Goal: Task Accomplishment & Management: Manage account settings

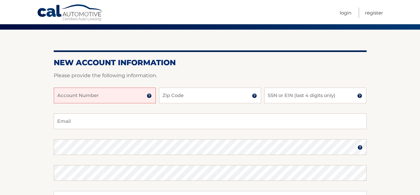
scroll to position [63, 0]
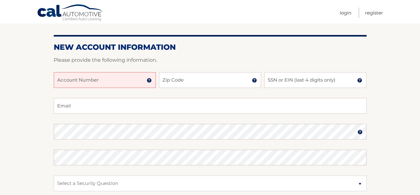
click at [109, 80] on input "Account Number" at bounding box center [105, 80] width 102 height 16
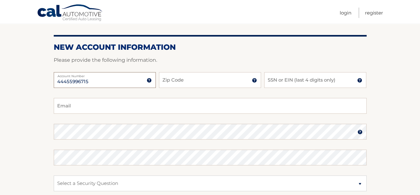
type input "44455996715"
click at [173, 81] on input "Zip Code" at bounding box center [210, 80] width 102 height 16
type input "33473"
click at [240, 58] on p "Please provide the following information." at bounding box center [210, 60] width 313 height 9
click at [271, 81] on input "SSN or EIN (last 4 digits only)" at bounding box center [315, 80] width 102 height 16
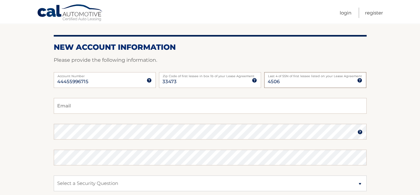
type input "4506"
drag, startPoint x: 81, startPoint y: 108, endPoint x: 83, endPoint y: 104, distance: 4.5
click at [82, 106] on input "Email" at bounding box center [210, 106] width 313 height 16
type input "msilver526@gmail.com"
click at [23, 91] on section "New Account Information Please provide the following information. 44455996715 A…" at bounding box center [210, 137] width 420 height 247
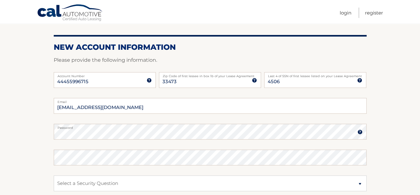
click at [31, 128] on section "New Account Information Please provide the following information. 44455996715 A…" at bounding box center [210, 137] width 420 height 247
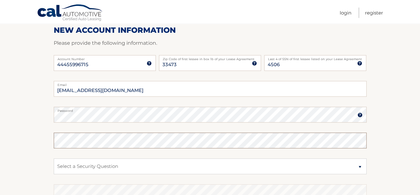
scroll to position [81, 0]
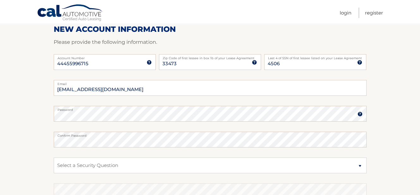
click at [16, 112] on section "New Account Information Please provide the following information. 44455996715 A…" at bounding box center [210, 119] width 420 height 247
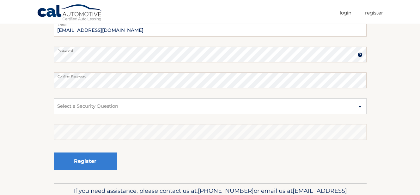
scroll to position [144, 0]
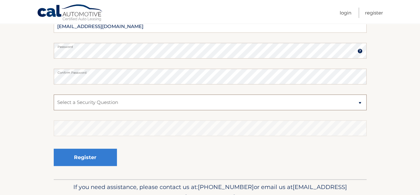
click at [84, 98] on select "Select a Security Question What was the name of your elementary school? What is…" at bounding box center [210, 103] width 313 height 16
select select "2"
click at [54, 95] on select "Select a Security Question What was the name of your elementary school? What is…" at bounding box center [210, 103] width 313 height 16
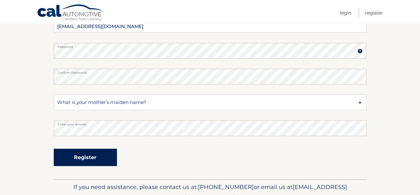
click at [85, 159] on button "Register" at bounding box center [85, 157] width 63 height 17
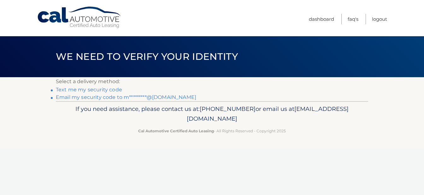
click at [114, 90] on link "Text me my security code" at bounding box center [89, 90] width 66 height 6
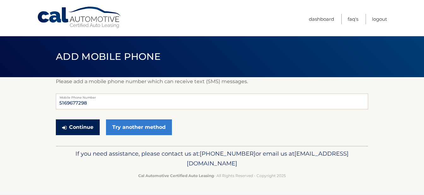
click at [85, 130] on button "Continue" at bounding box center [78, 128] width 44 height 16
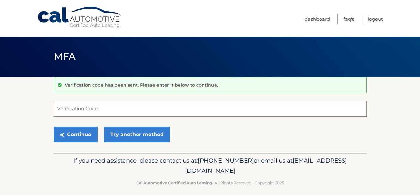
click at [88, 106] on input "Verification Code" at bounding box center [210, 109] width 313 height 16
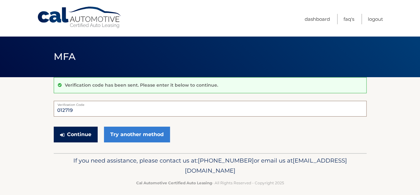
type input "012719"
click at [74, 129] on button "Continue" at bounding box center [76, 135] width 44 height 16
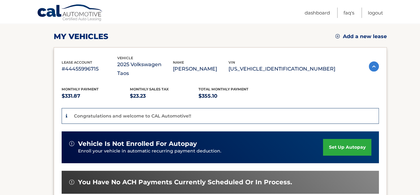
scroll to position [95, 0]
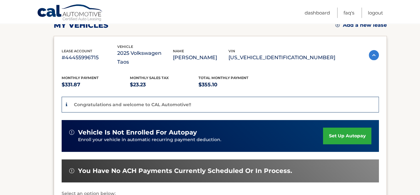
click at [333, 130] on link "set up autopay" at bounding box center [347, 136] width 48 height 17
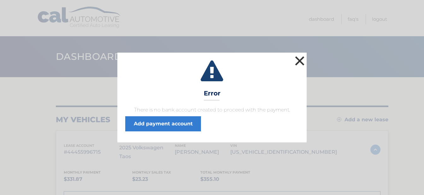
click at [296, 62] on button "×" at bounding box center [300, 61] width 13 height 13
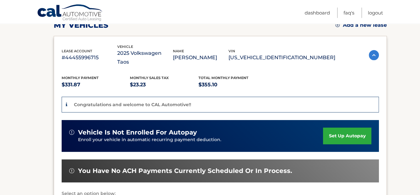
scroll to position [126, 0]
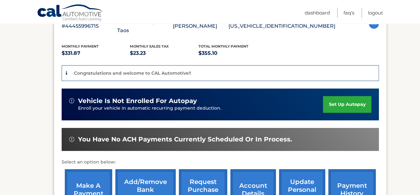
click at [353, 97] on link "set up autopay" at bounding box center [347, 104] width 48 height 17
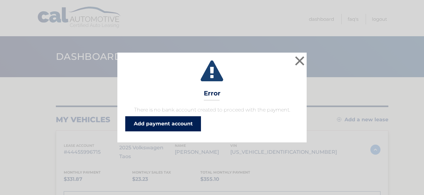
click at [193, 123] on link "Add payment account" at bounding box center [163, 124] width 76 height 15
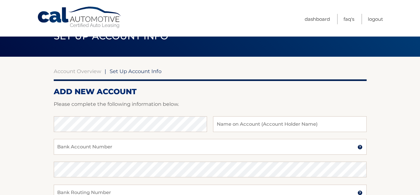
scroll to position [32, 0]
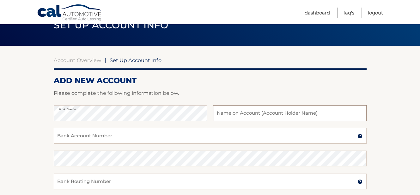
click at [258, 113] on input "text" at bounding box center [289, 113] width 153 height 16
type input "m"
type input "F"
type input "Mark Silverman"
click at [116, 139] on input "Bank Account Number" at bounding box center [210, 136] width 313 height 16
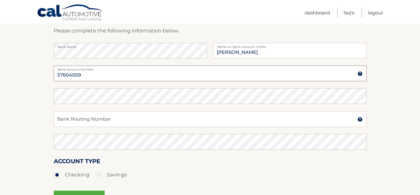
scroll to position [95, 0]
type input "57604059"
click at [95, 117] on input "Bank Routing Number" at bounding box center [210, 119] width 313 height 16
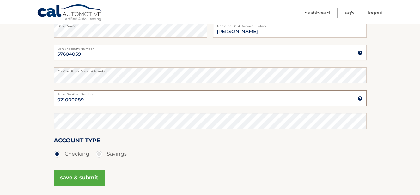
scroll to position [126, 0]
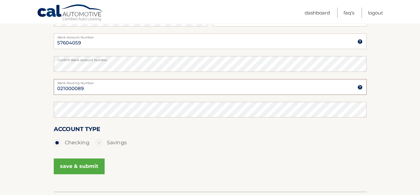
type input "021000089"
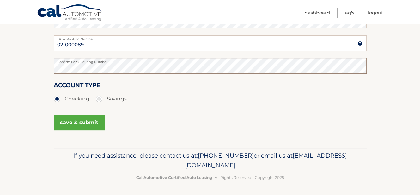
scroll to position [170, 0]
click at [59, 125] on button "save & submit" at bounding box center [79, 123] width 51 height 16
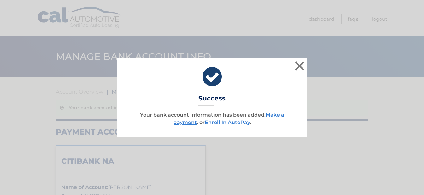
click at [216, 122] on link "Enroll In AutoPay" at bounding box center [227, 123] width 45 height 6
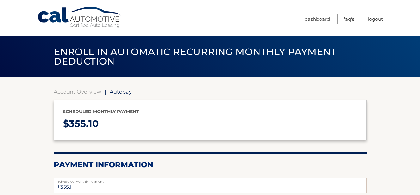
select select "M2M5ZDc2ZTAtM2FkOS00NmY4LWIwZTgtNWU3MTNlOWVjM2Nm"
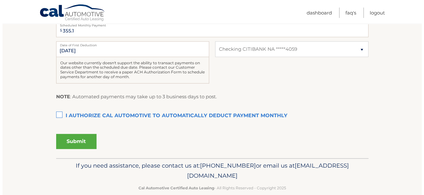
scroll to position [158, 0]
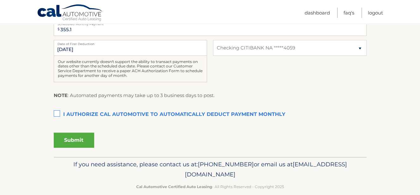
click at [55, 110] on label "I authorize cal automotive to automatically deduct payment monthly This checkbo…" at bounding box center [210, 115] width 313 height 13
click at [0, 0] on input "I authorize cal automotive to automatically deduct payment monthly This checkbo…" at bounding box center [0, 0] width 0 height 0
click at [82, 136] on button "Submit" at bounding box center [74, 140] width 40 height 15
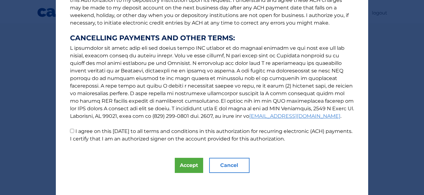
scroll to position [103, 0]
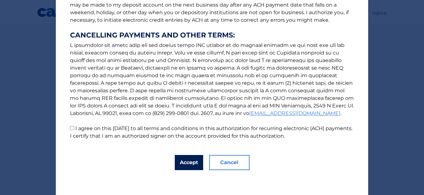
click at [188, 165] on button "Accept" at bounding box center [189, 162] width 28 height 15
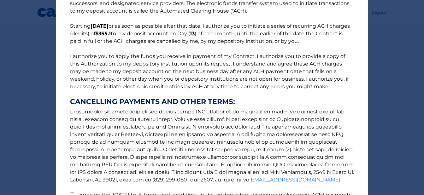
scroll to position [117, 0]
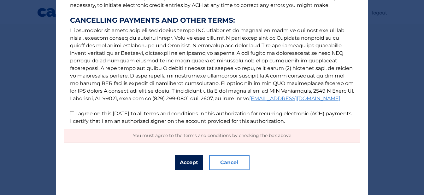
click at [195, 159] on button "Accept" at bounding box center [189, 162] width 28 height 15
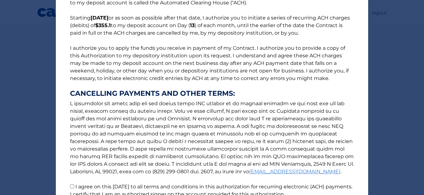
scroll to position [95, 0]
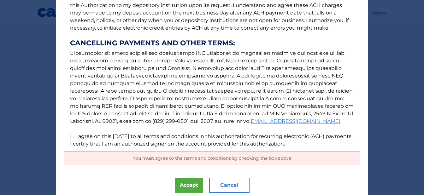
click at [70, 136] on input "I agree on this 09/04/2025 to all terms and conditions in this authorization fo…" at bounding box center [72, 136] width 4 height 4
checkbox input "true"
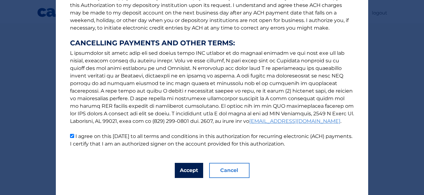
click at [187, 168] on button "Accept" at bounding box center [189, 170] width 28 height 15
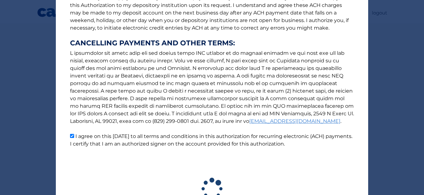
scroll to position [149, 0]
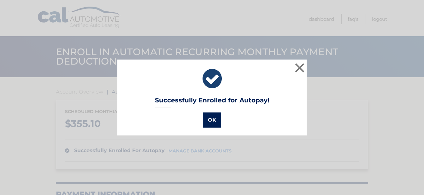
click at [207, 119] on button "OK" at bounding box center [212, 120] width 18 height 15
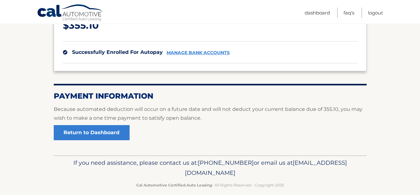
scroll to position [106, 0]
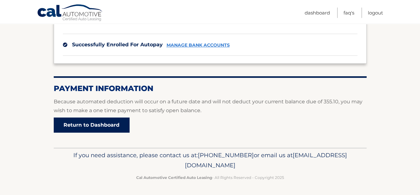
click at [100, 123] on link "Return to Dashboard" at bounding box center [92, 125] width 76 height 15
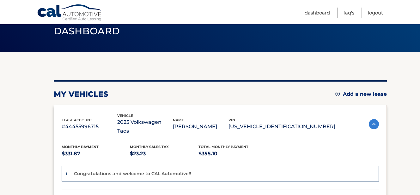
scroll to position [63, 0]
